Goal: Transaction & Acquisition: Purchase product/service

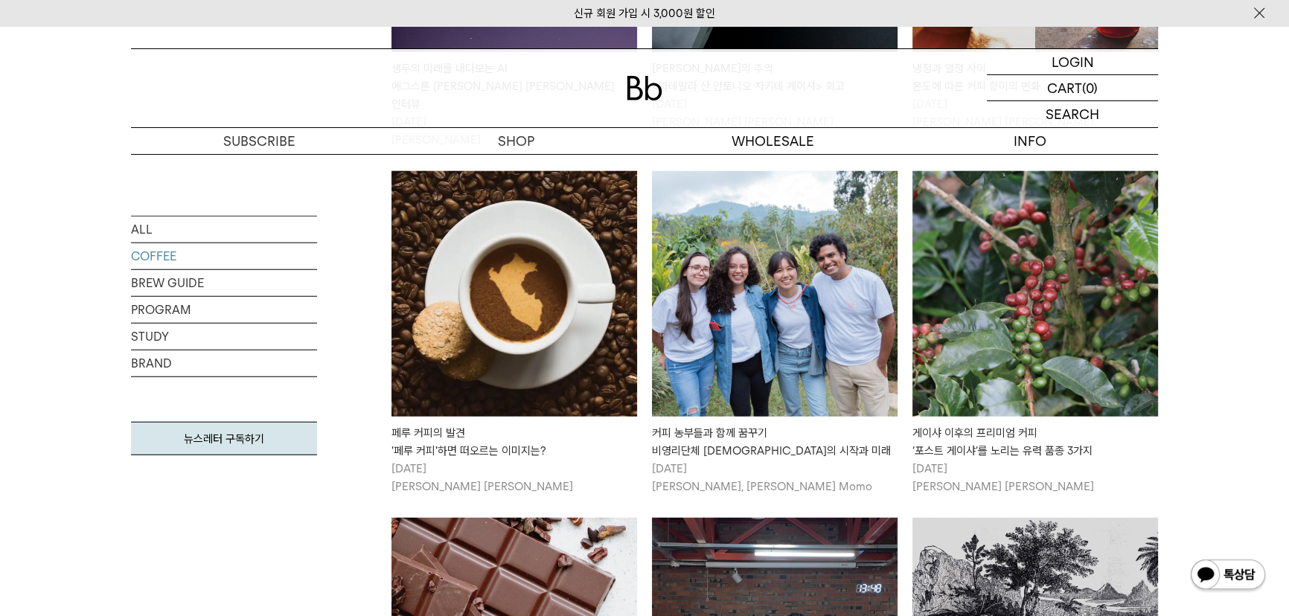
click at [643, 80] on img at bounding box center [645, 88] width 36 height 25
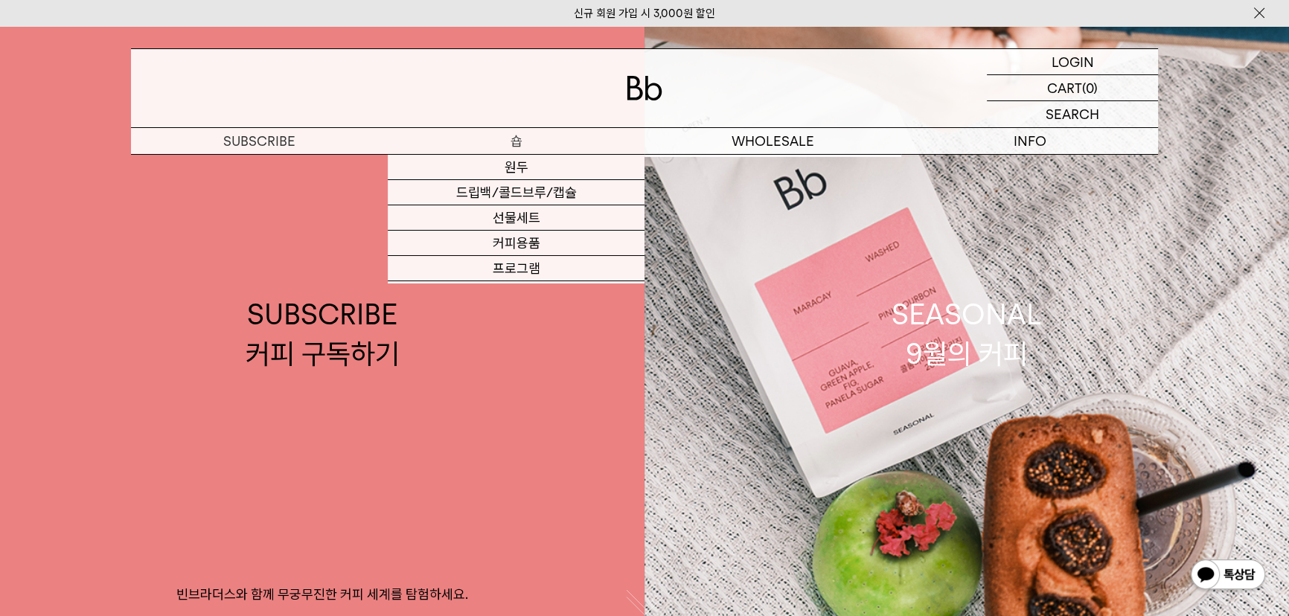
click at [520, 138] on p "숍" at bounding box center [516, 141] width 257 height 26
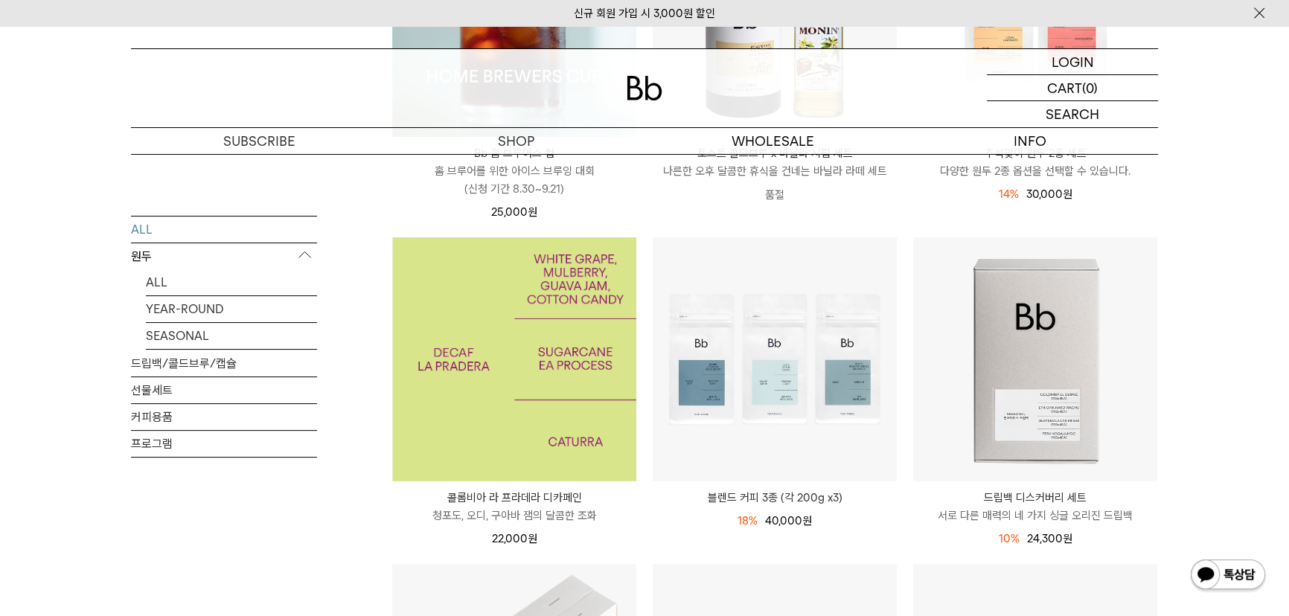
scroll to position [203, 0]
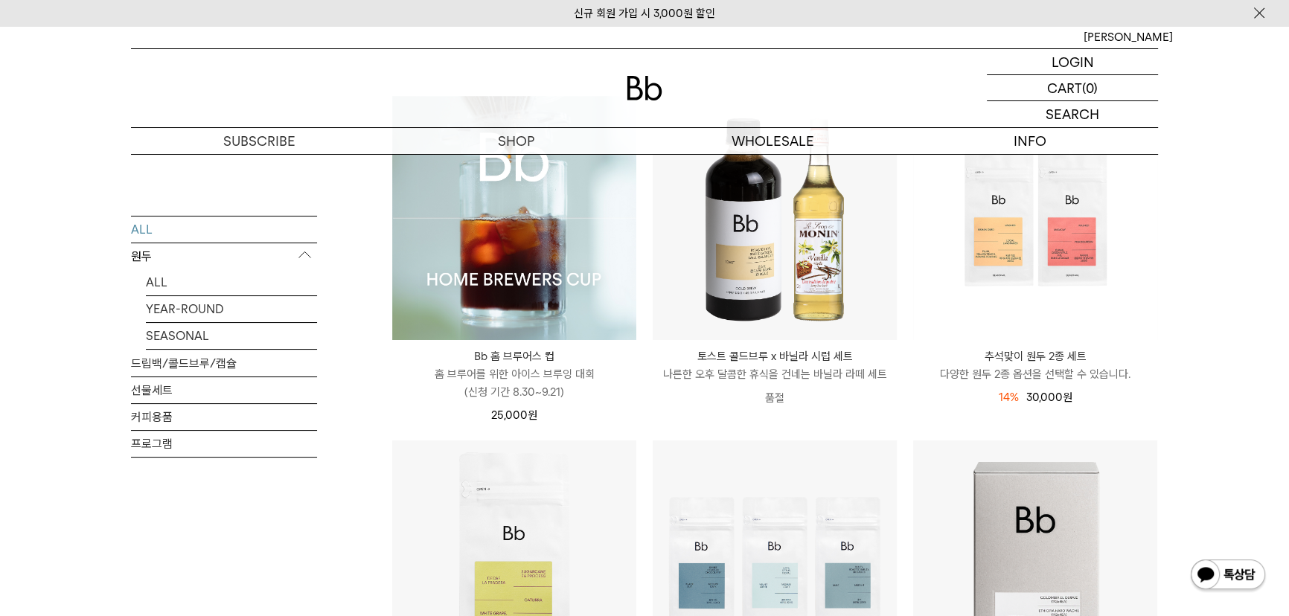
click at [520, 242] on img at bounding box center [514, 218] width 244 height 244
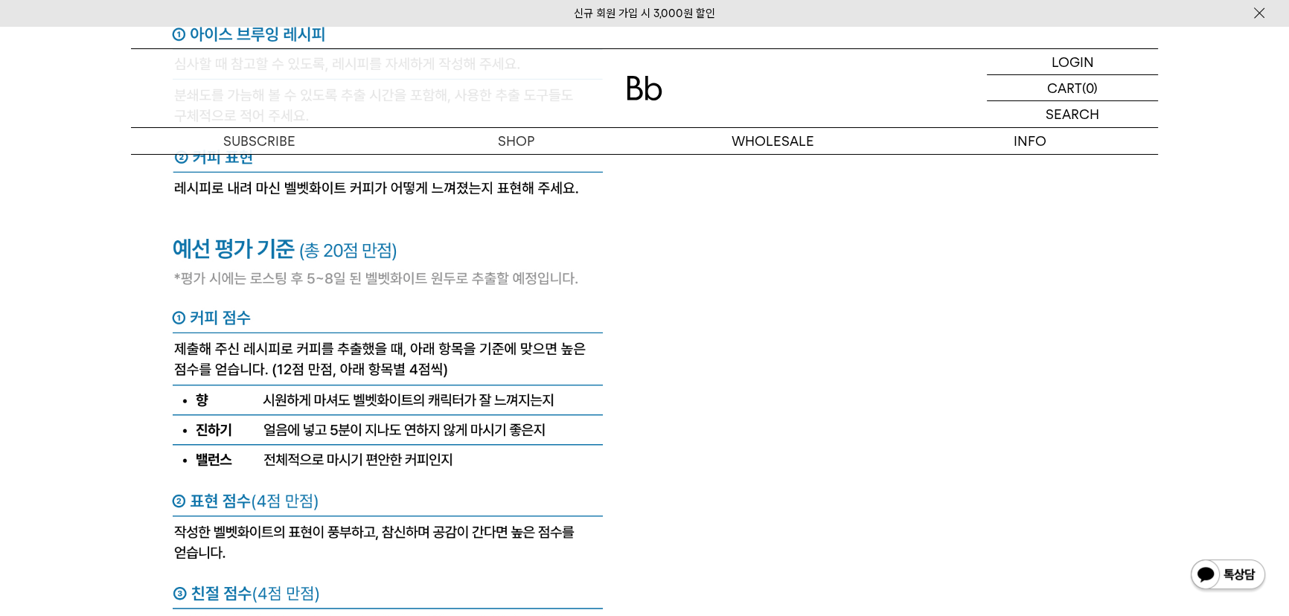
scroll to position [6059, 0]
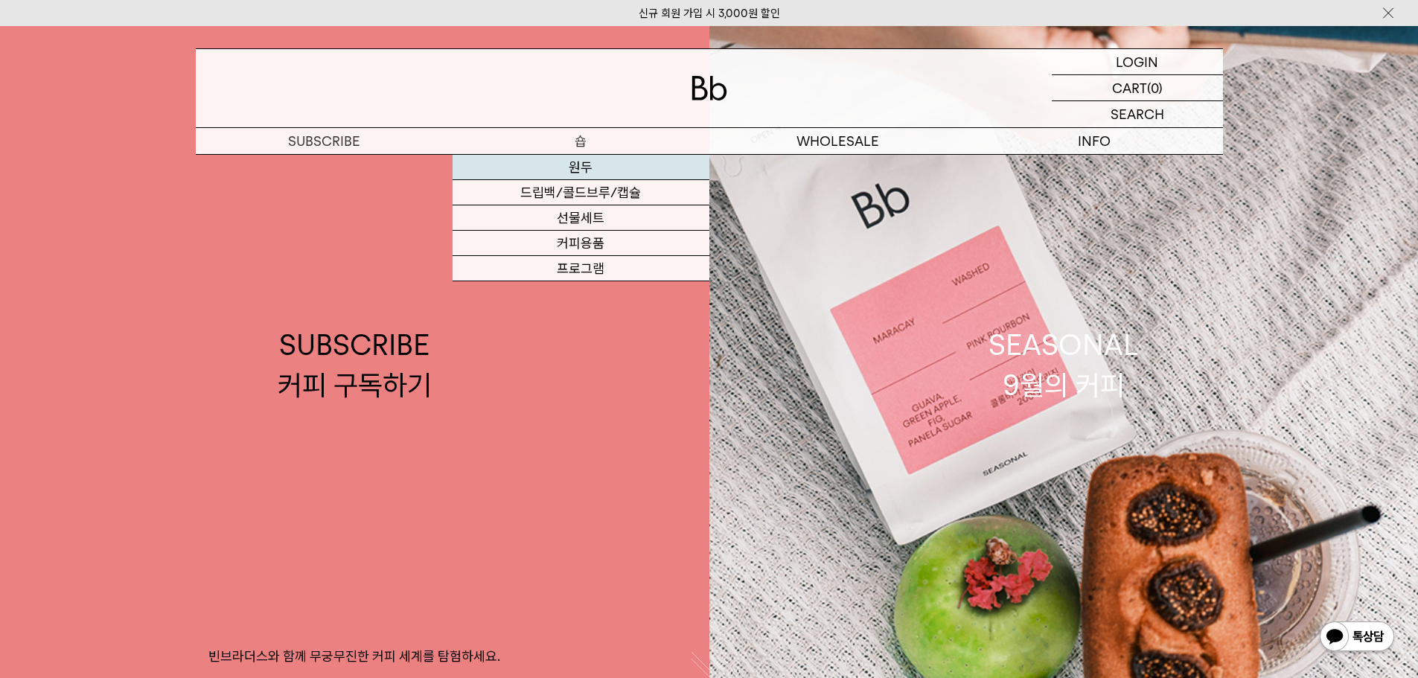
click at [589, 164] on link "원두" at bounding box center [581, 167] width 257 height 25
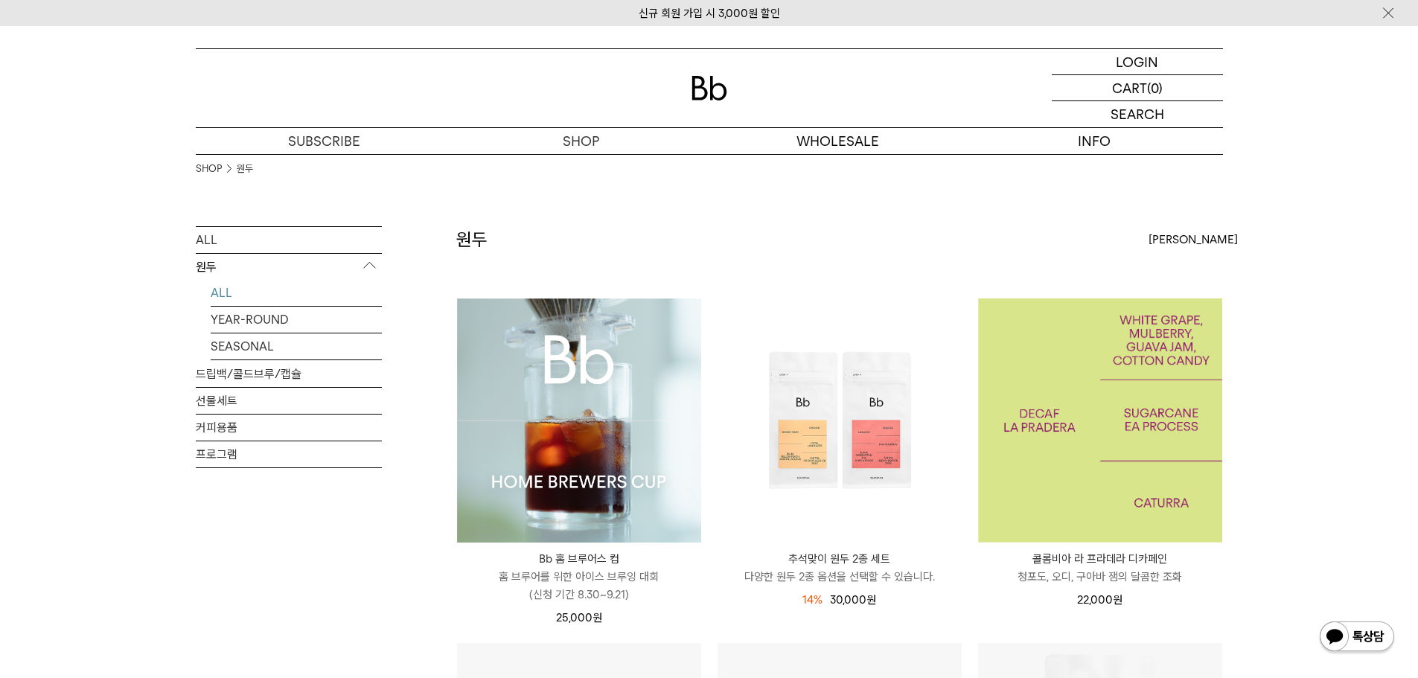
click at [1094, 426] on img at bounding box center [1100, 421] width 244 height 244
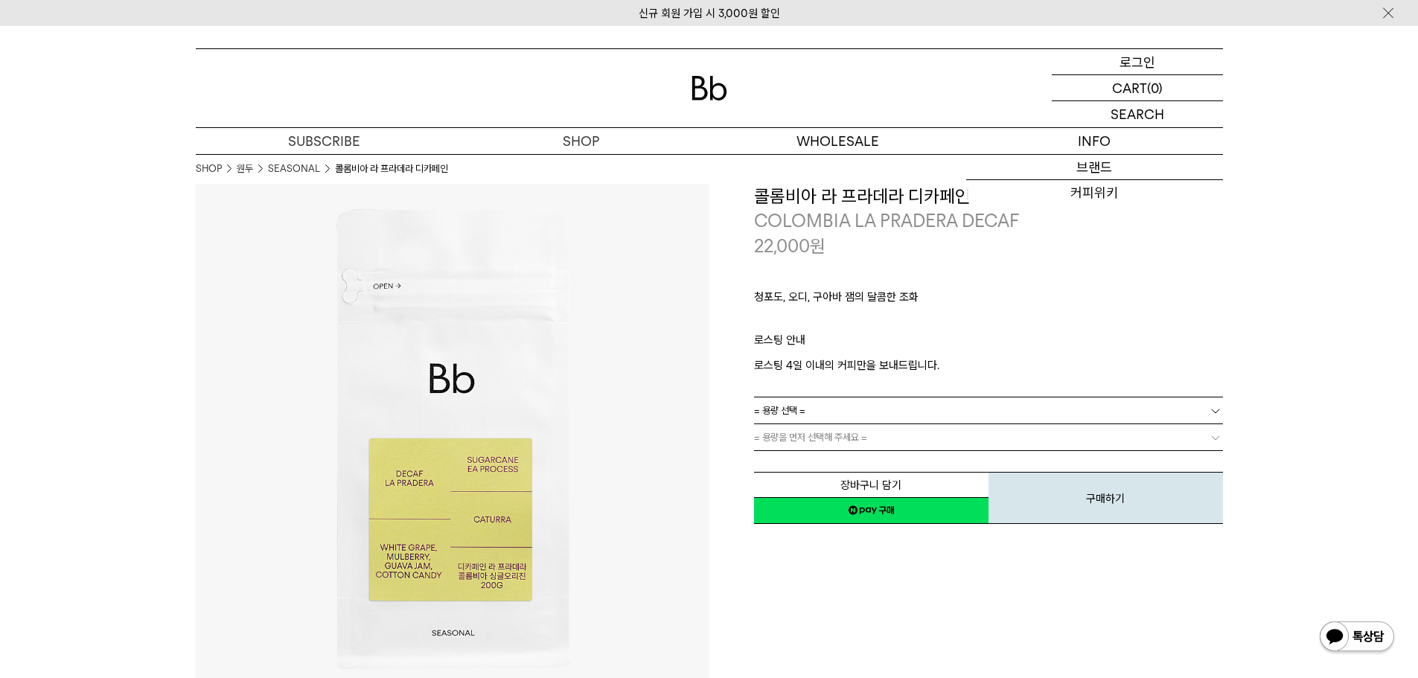
click at [1128, 61] on p "로그인" at bounding box center [1138, 61] width 36 height 25
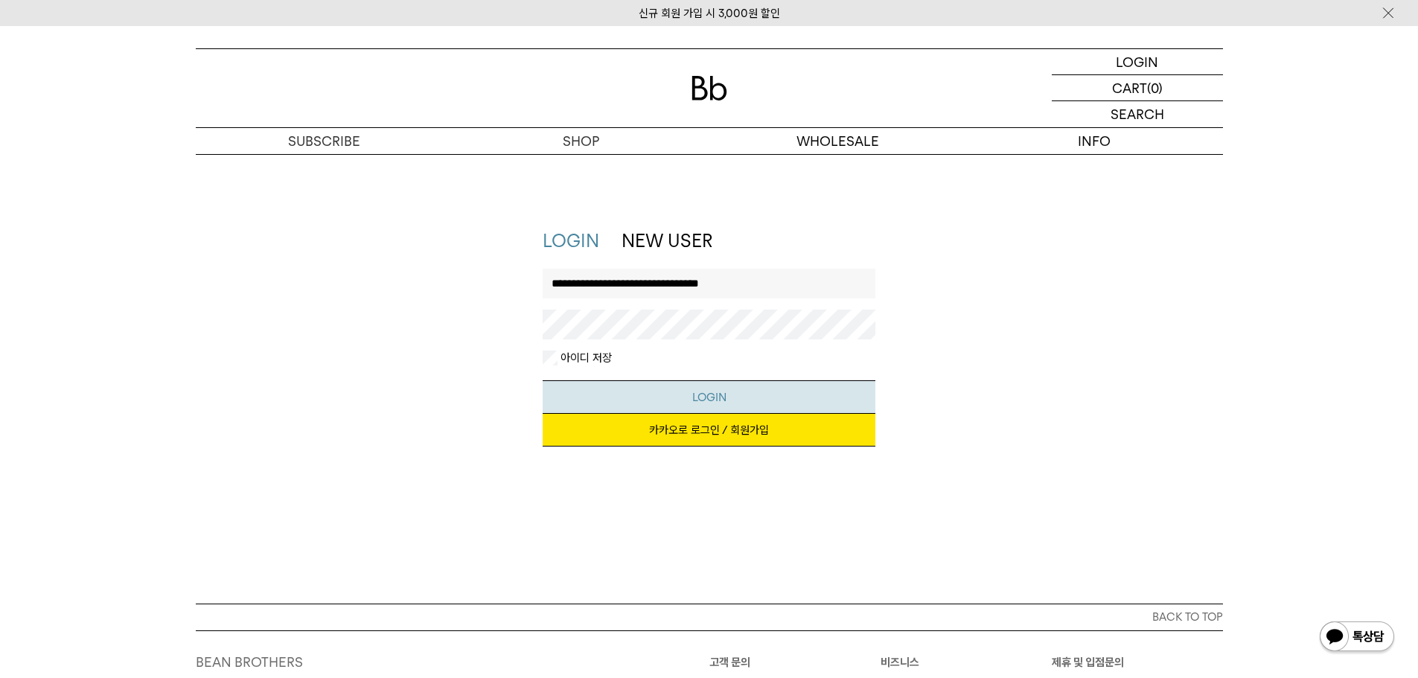
click at [647, 401] on button "LOGIN" at bounding box center [709, 397] width 333 height 34
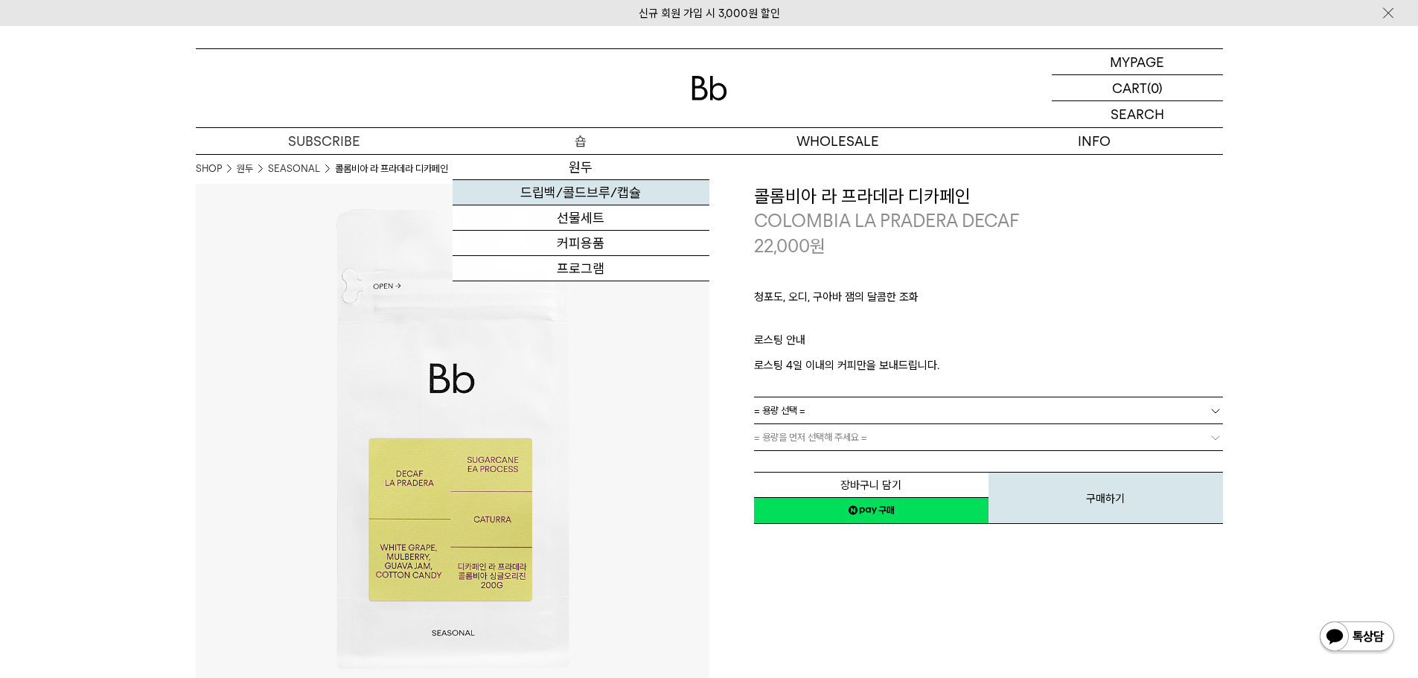
click at [572, 188] on link "드립백/콜드브루/캡슐" at bounding box center [581, 192] width 257 height 25
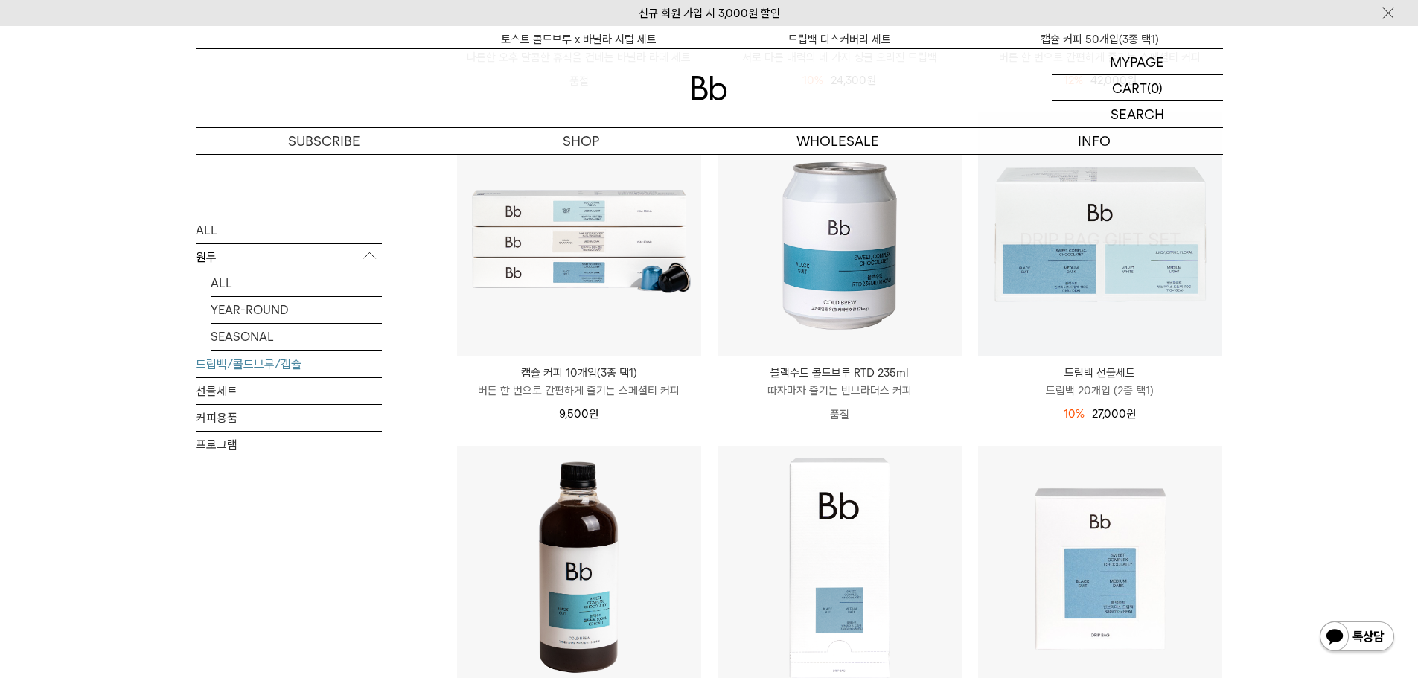
scroll to position [447, 0]
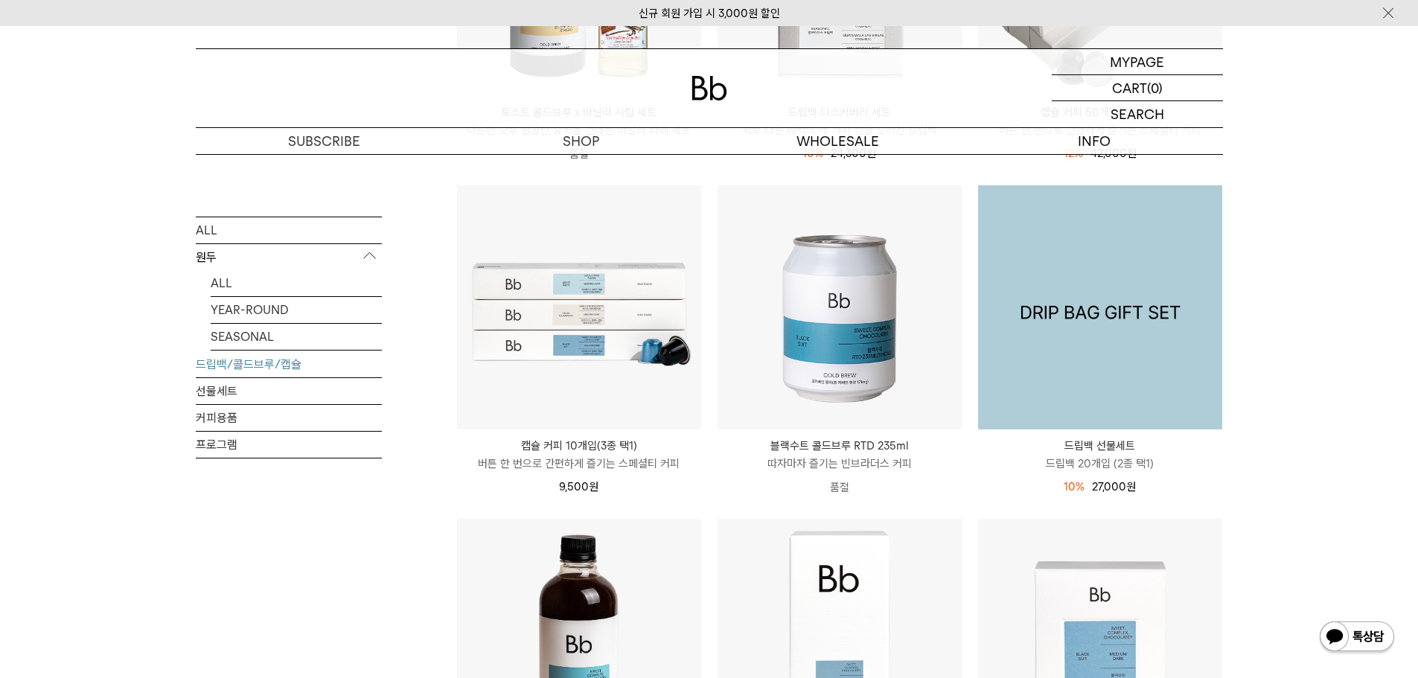
click at [1083, 308] on img at bounding box center [1100, 307] width 244 height 244
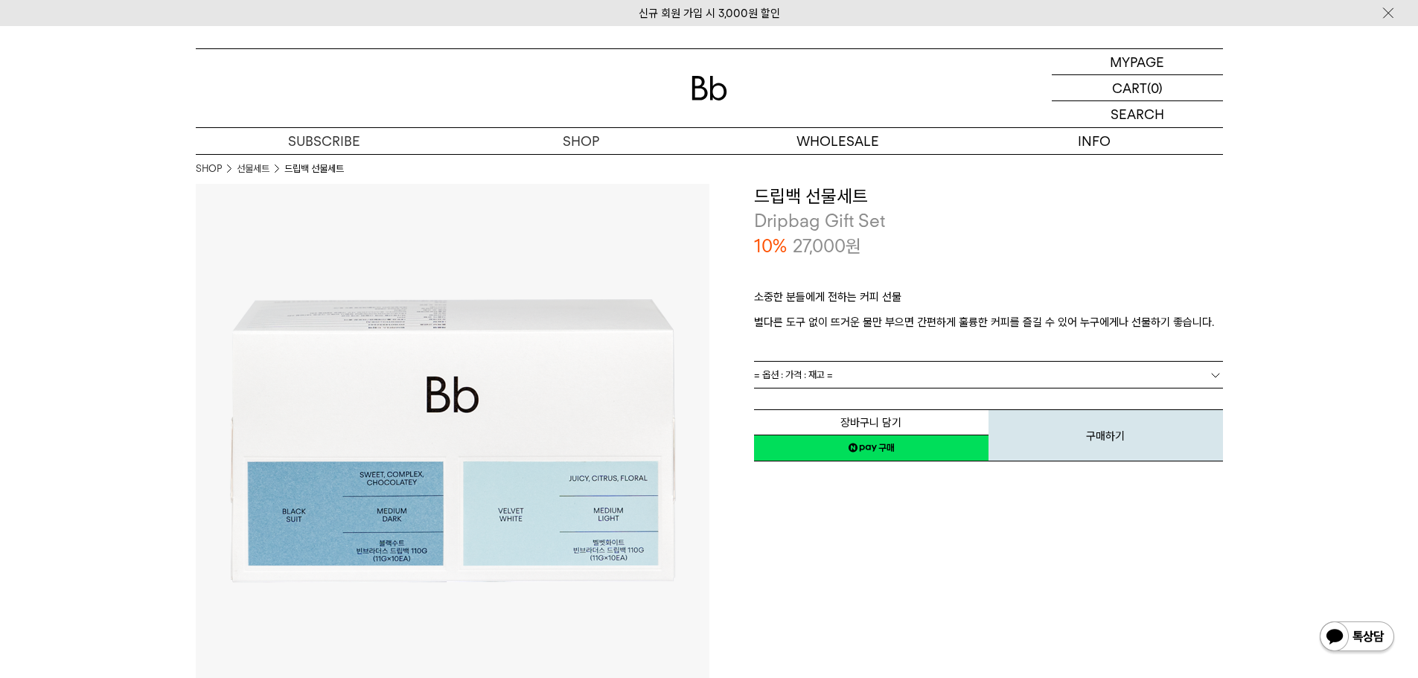
click at [797, 375] on span "= 옵션 : 가격 : 재고 =" at bounding box center [793, 375] width 79 height 26
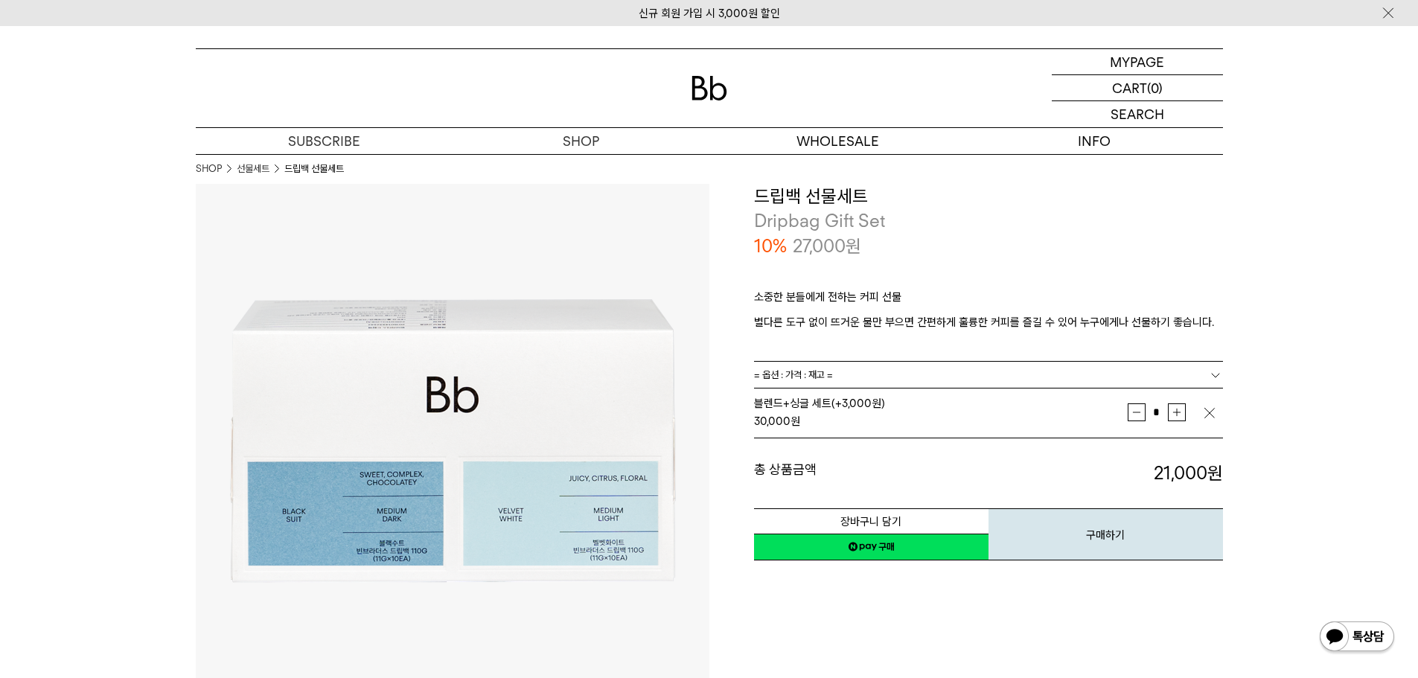
click at [1180, 412] on button "증가" at bounding box center [1177, 413] width 18 height 18
type input "*"
